Goal: Information Seeking & Learning: Learn about a topic

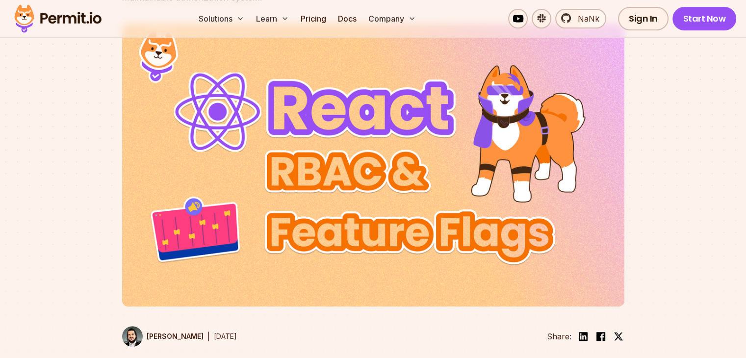
scroll to position [212, 0]
click at [375, 207] on img at bounding box center [373, 165] width 503 height 283
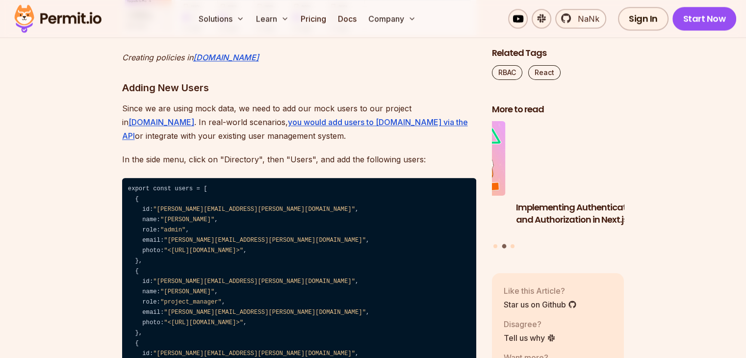
scroll to position [4920, 0]
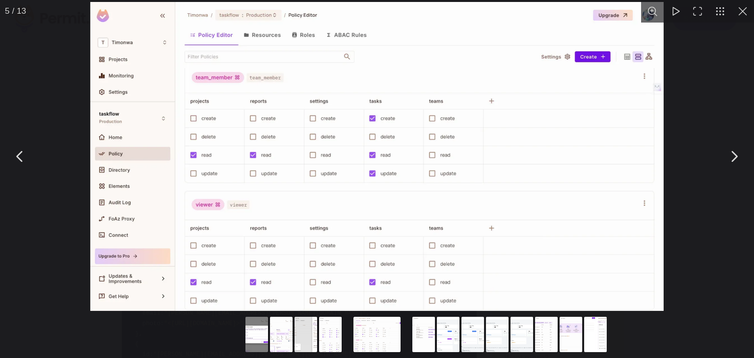
click at [742, 10] on button "You can close this modal content with the ESC key" at bounding box center [742, 11] width 23 height 23
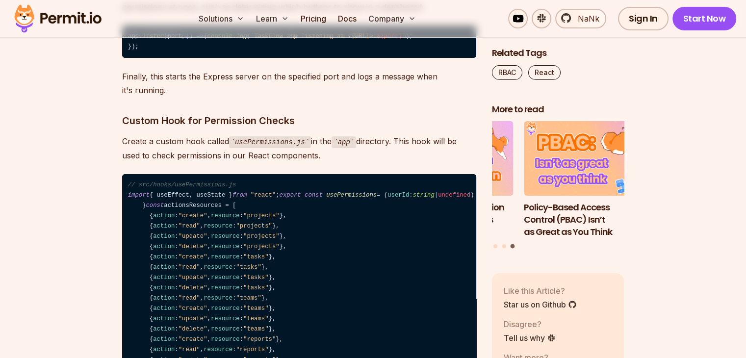
scroll to position [7155, 0]
